Goal: Transaction & Acquisition: Purchase product/service

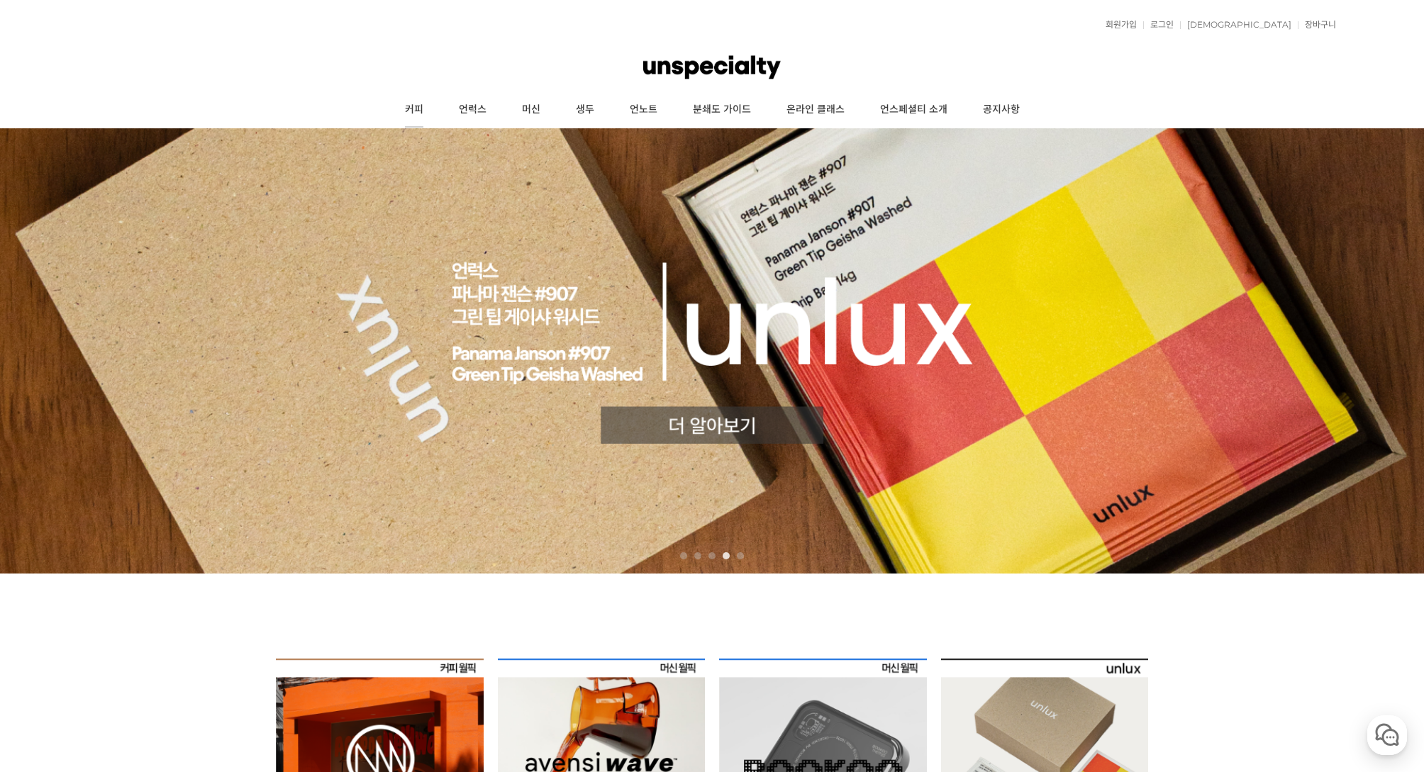
click at [415, 110] on link "커피" at bounding box center [414, 109] width 54 height 35
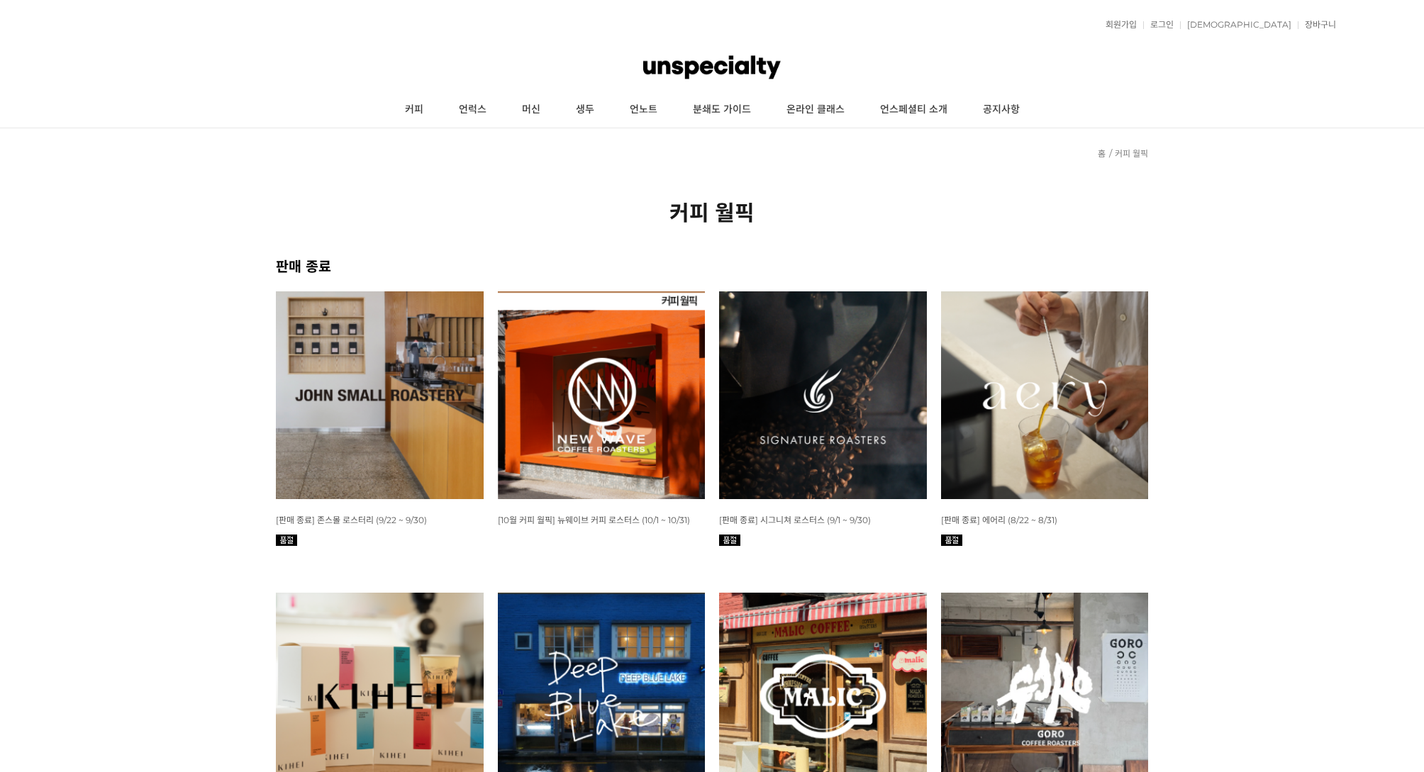
click at [561, 350] on img at bounding box center [602, 395] width 208 height 208
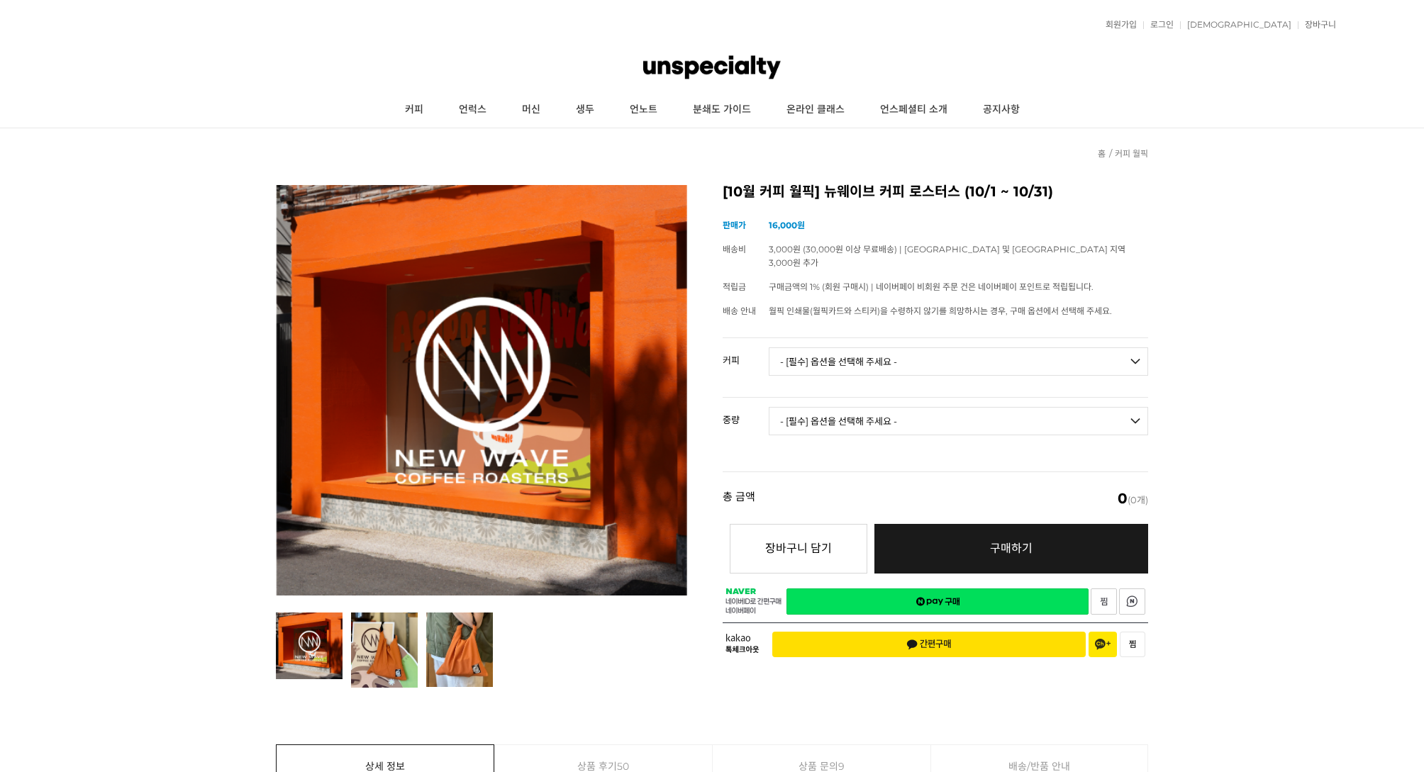
click at [939, 359] on select "- [필수] 옵션을 선택해 주세요 - ------------------- 언스페셜티 분쇄도 가이드 종이 받기 (주문 1건당 최대 1개 제공) …" at bounding box center [957, 361] width 379 height 28
click at [960, 413] on select "- [필수] 옵션을 선택해 주세요 - -------------------" at bounding box center [957, 421] width 379 height 28
drag, startPoint x: 1358, startPoint y: 368, endPoint x: 1276, endPoint y: 390, distance: 85.1
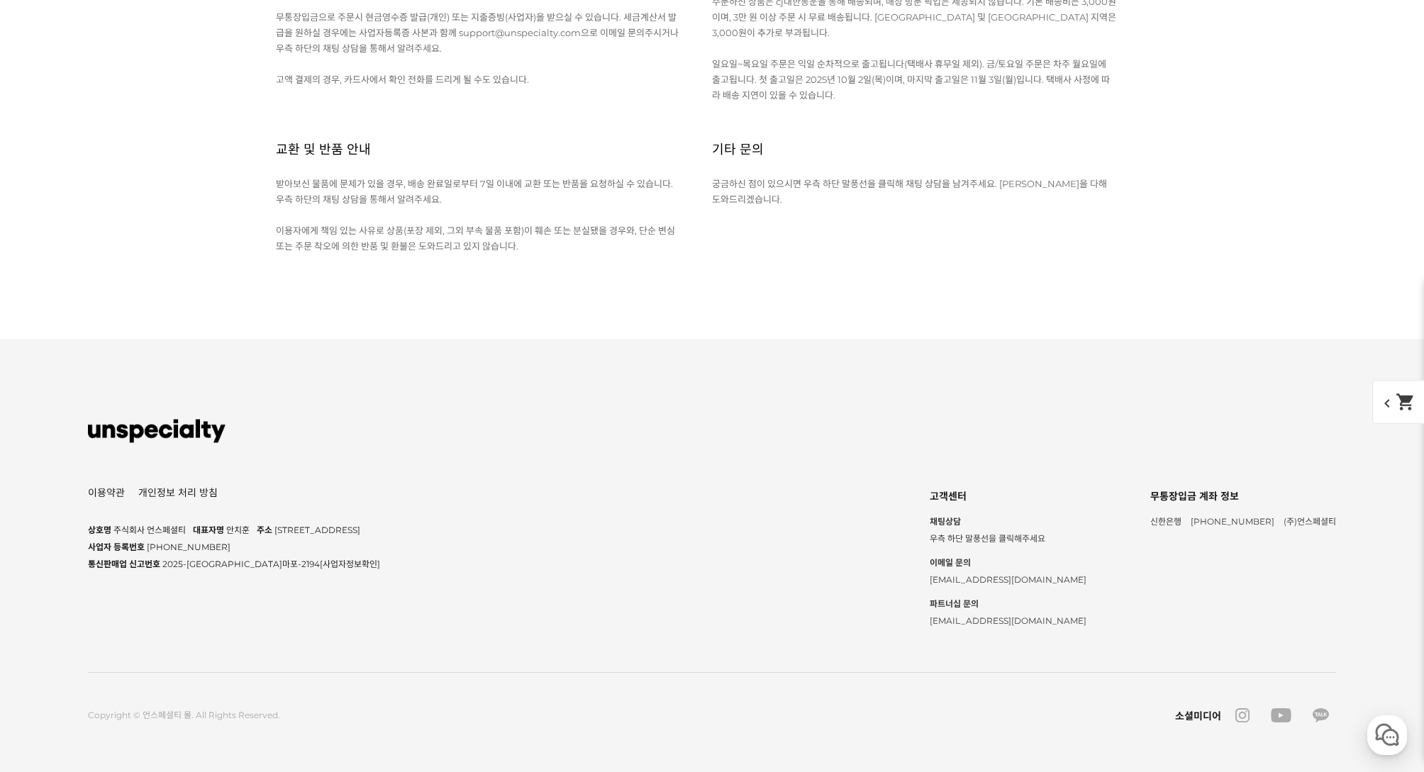
scroll to position [6735, 0]
